Goal: Information Seeking & Learning: Learn about a topic

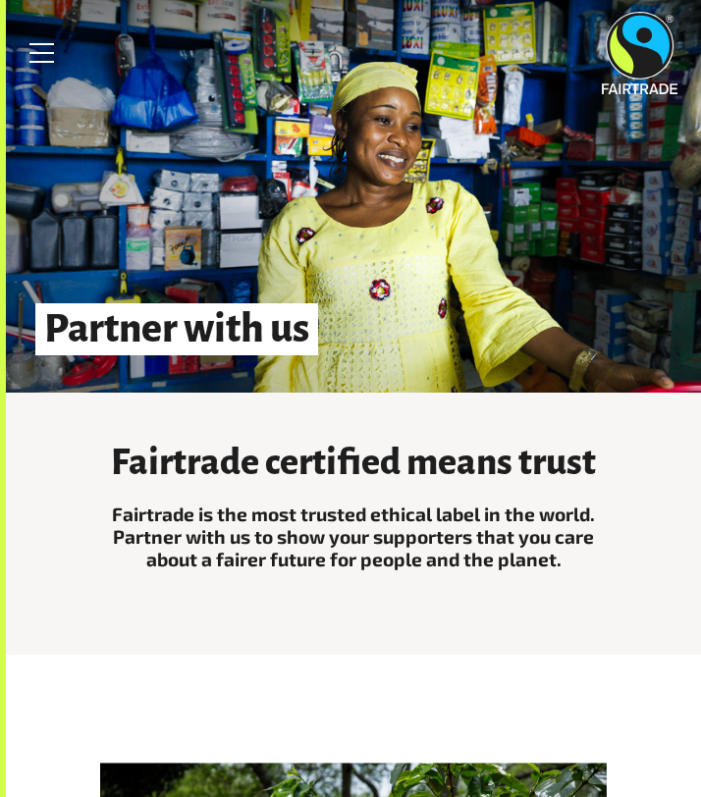
click at [629, 54] on img at bounding box center [640, 53] width 76 height 82
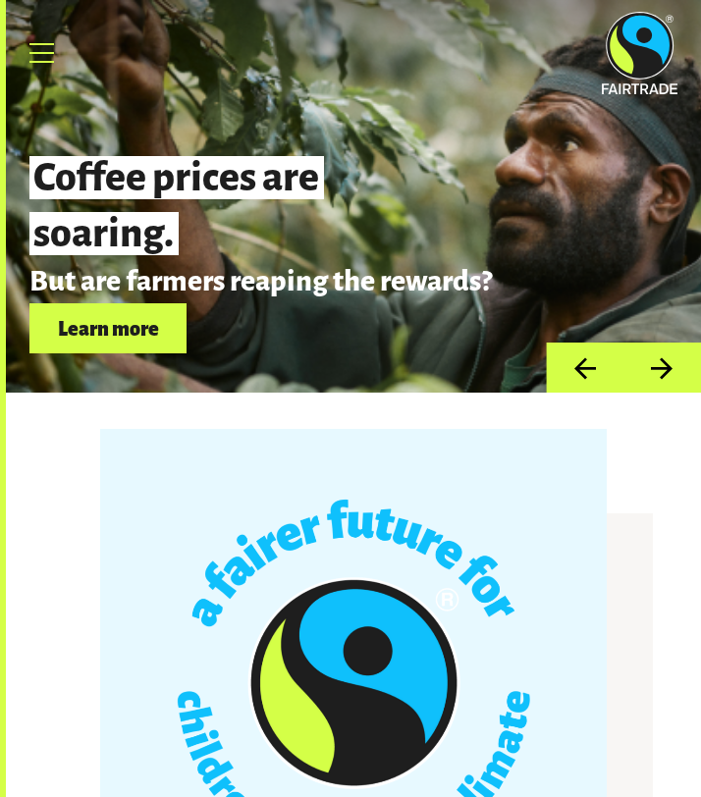
click at [33, 42] on link "Menu" at bounding box center [42, 52] width 49 height 49
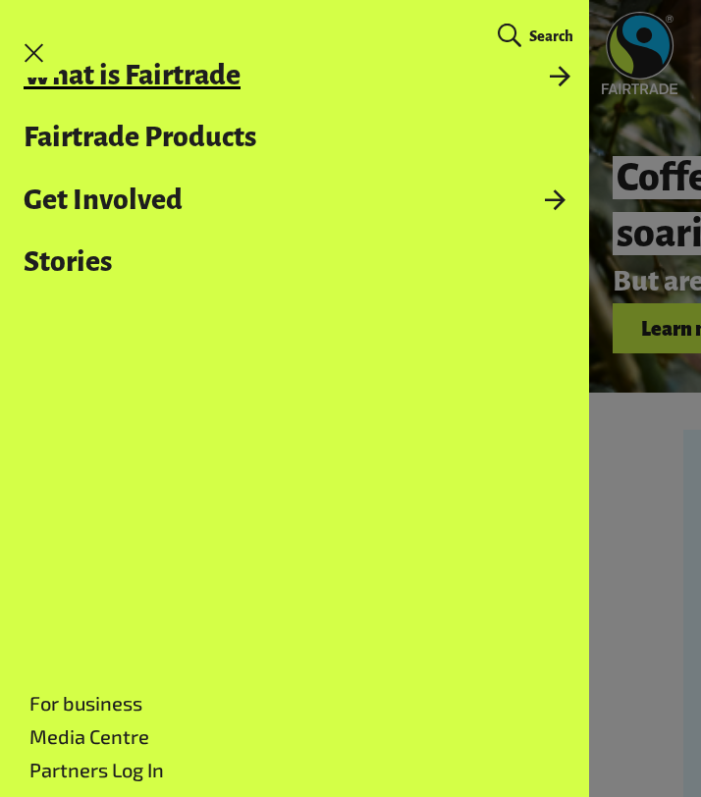
click at [183, 67] on link "What is Fairtrade" at bounding box center [294, 75] width 589 height 31
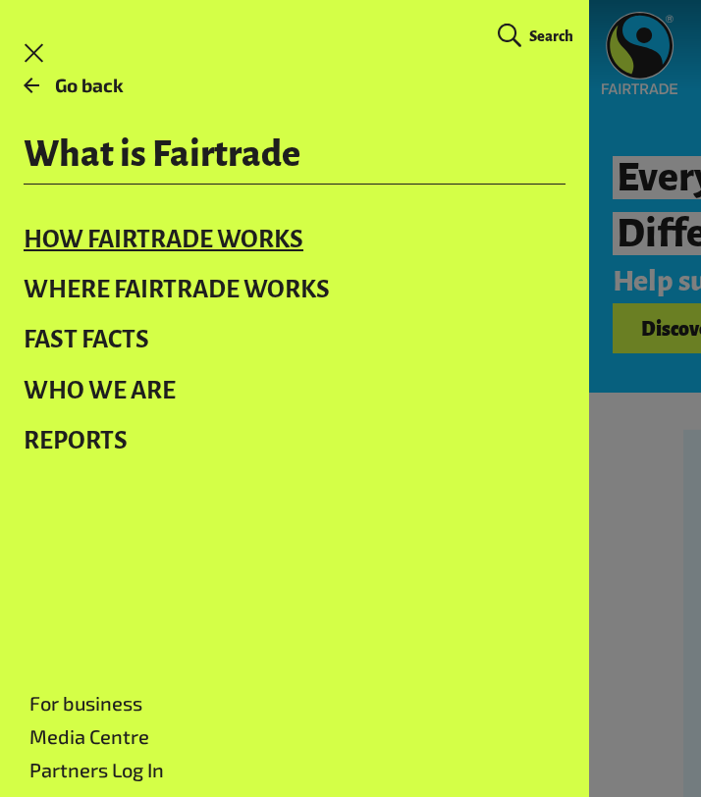
click at [219, 235] on link "How Fairtrade works" at bounding box center [294, 239] width 589 height 50
